Goal: Task Accomplishment & Management: Use online tool/utility

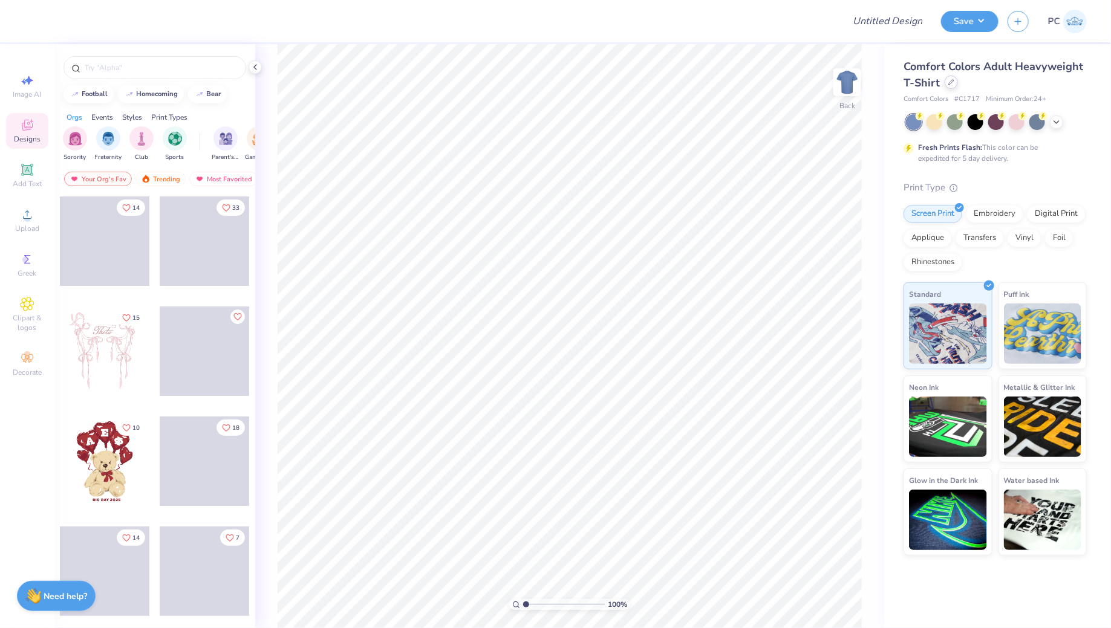
click at [954, 82] on div at bounding box center [951, 82] width 13 height 13
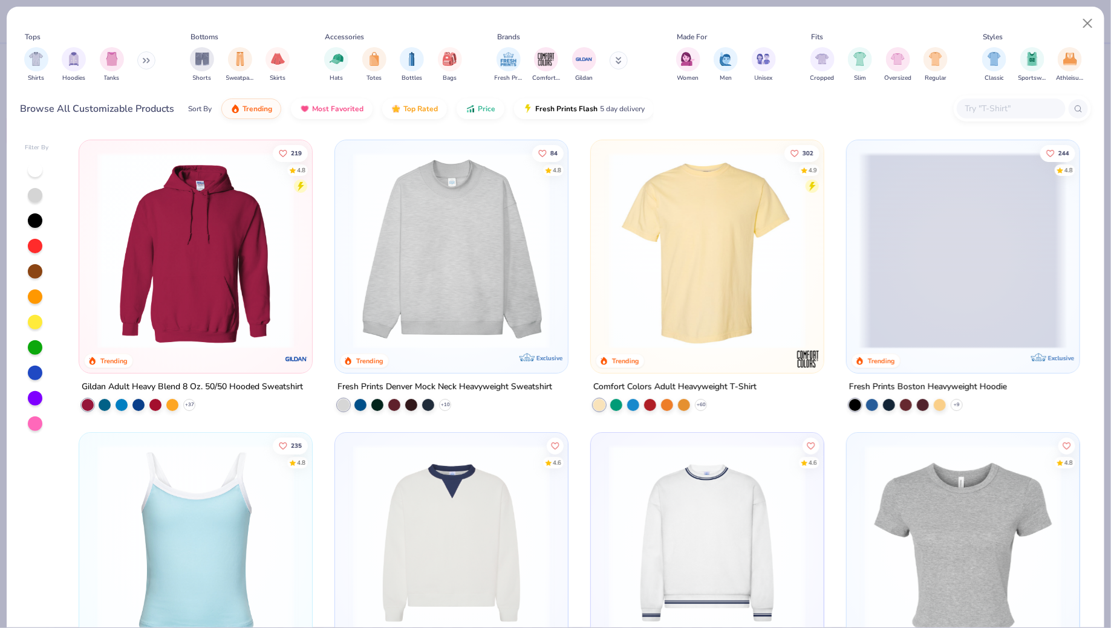
click at [452, 257] on img at bounding box center [451, 250] width 209 height 197
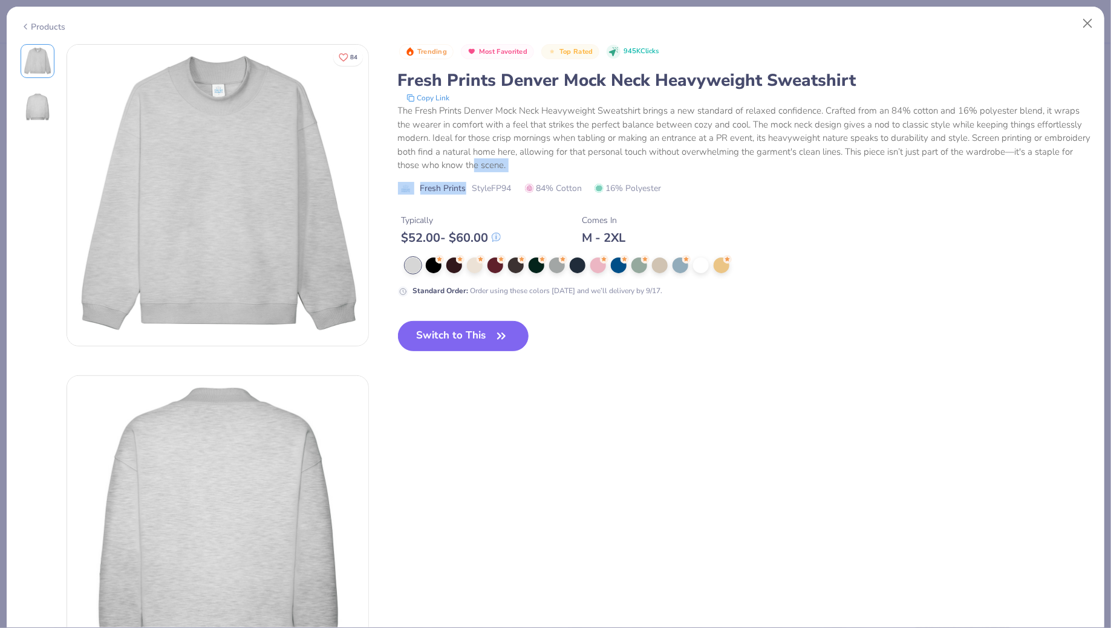
drag, startPoint x: 460, startPoint y: 199, endPoint x: 472, endPoint y: 159, distance: 41.9
click at [472, 159] on div "Trending Most Favorited Top Rated 945K Clicks Fresh Prints Denver Mock Neck Hea…" at bounding box center [744, 207] width 693 height 327
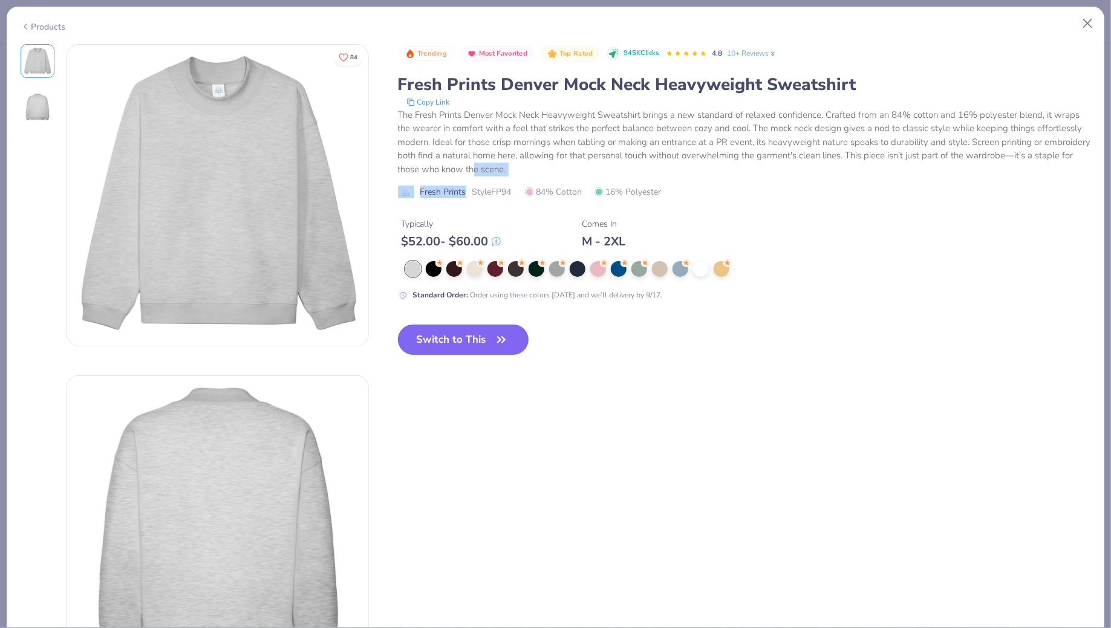
click at [457, 350] on button "Switch to This" at bounding box center [463, 340] width 131 height 30
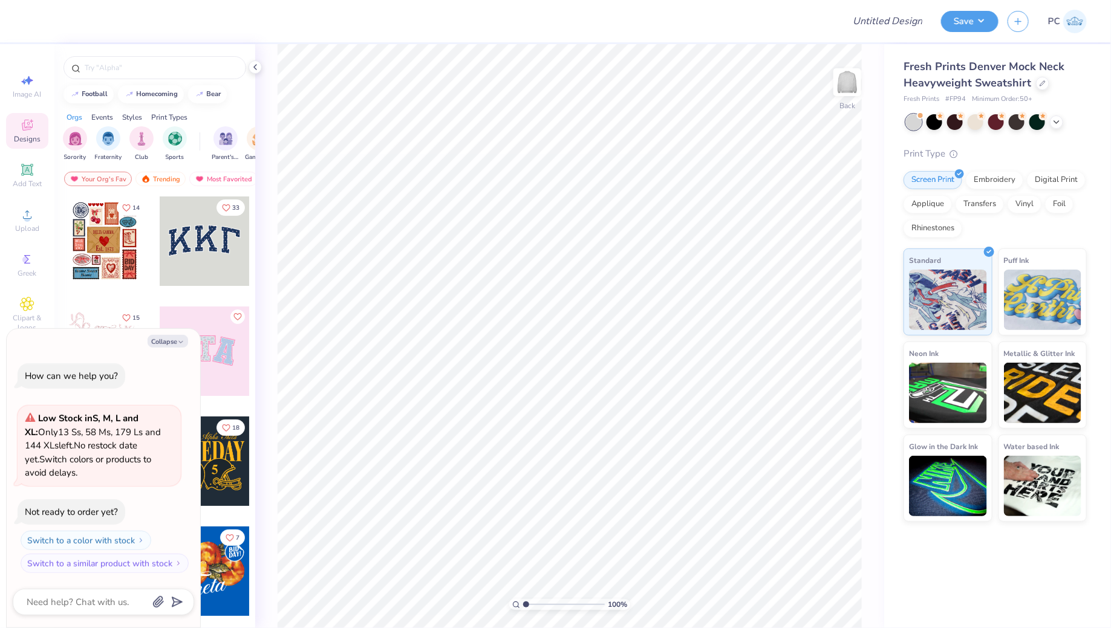
type textarea "x"
